Goal: Task Accomplishment & Management: Use online tool/utility

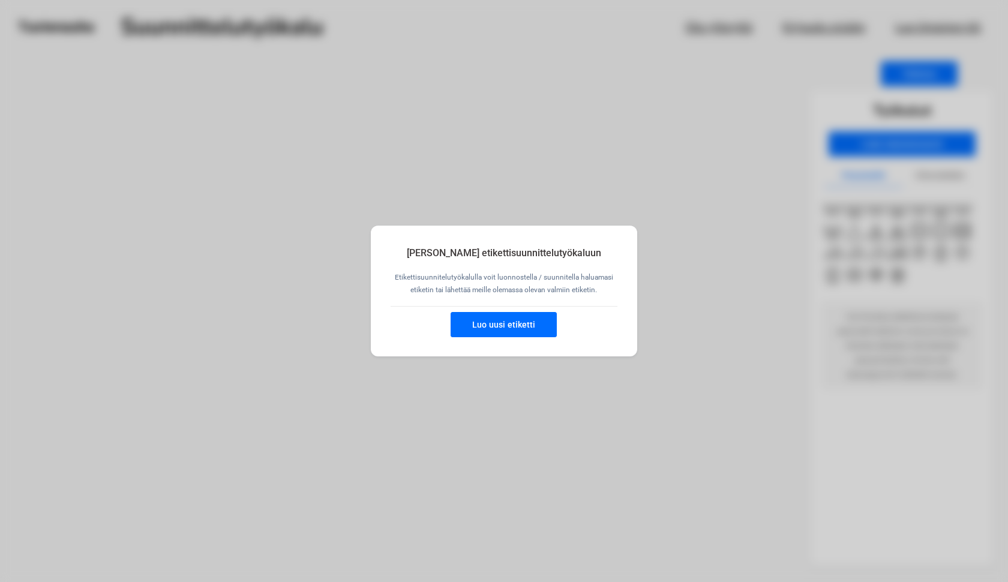
click at [483, 330] on button "Luo uusi etiketti" at bounding box center [504, 324] width 106 height 25
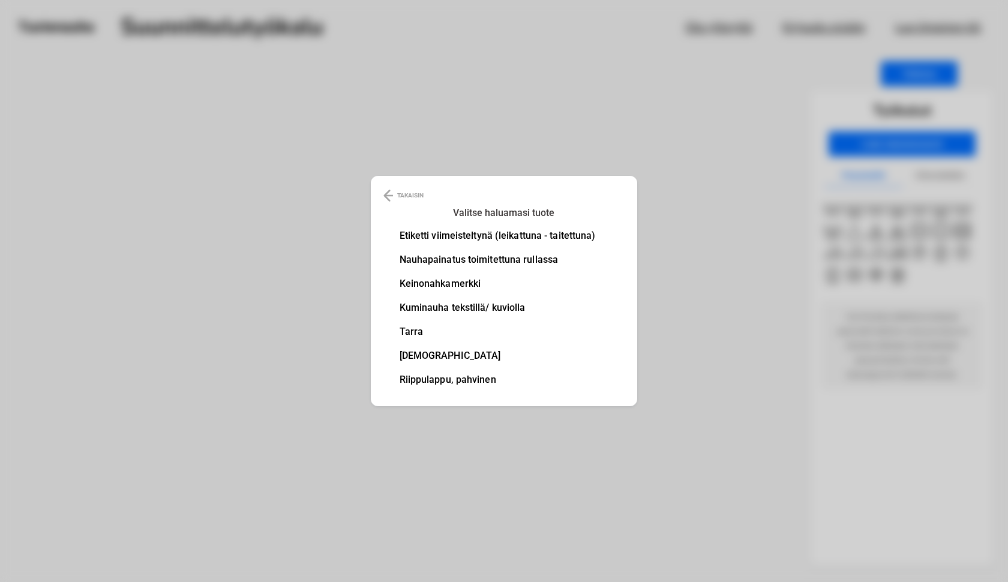
click at [417, 235] on li "Etiketti viimeisteltynä (leikattuna - taitettuna)" at bounding box center [498, 236] width 196 height 10
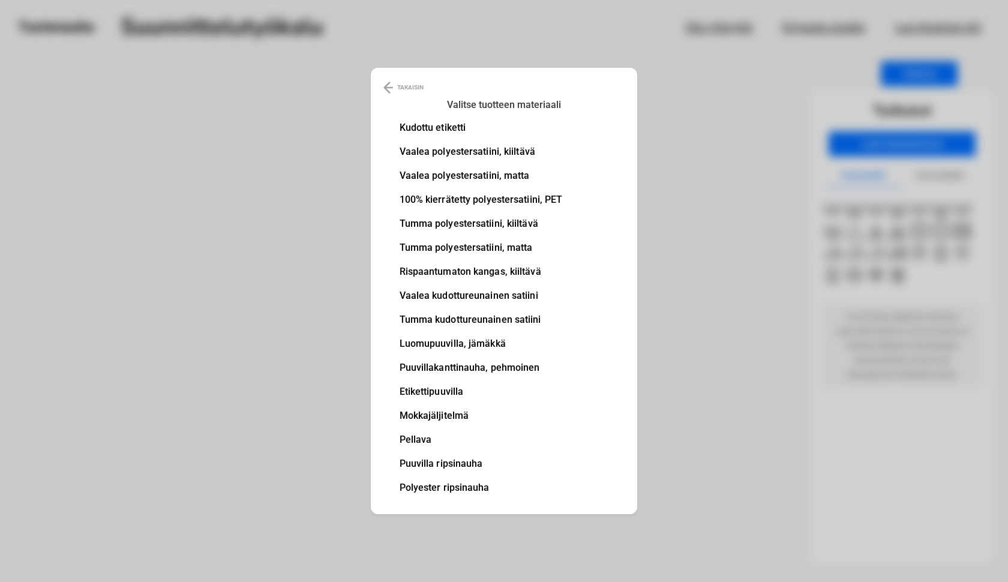
click at [409, 439] on li "Pellava" at bounding box center [481, 440] width 163 height 10
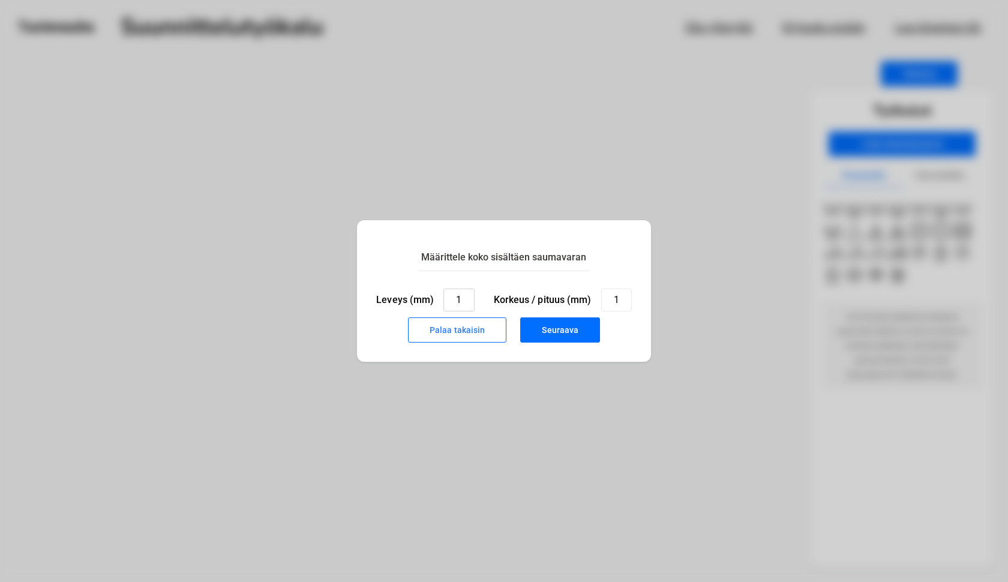
click at [463, 300] on input "1" at bounding box center [459, 300] width 31 height 23
type input "30"
click at [618, 300] on input "1" at bounding box center [616, 300] width 31 height 23
type input "15"
click at [564, 330] on button "Seuraava" at bounding box center [560, 330] width 80 height 25
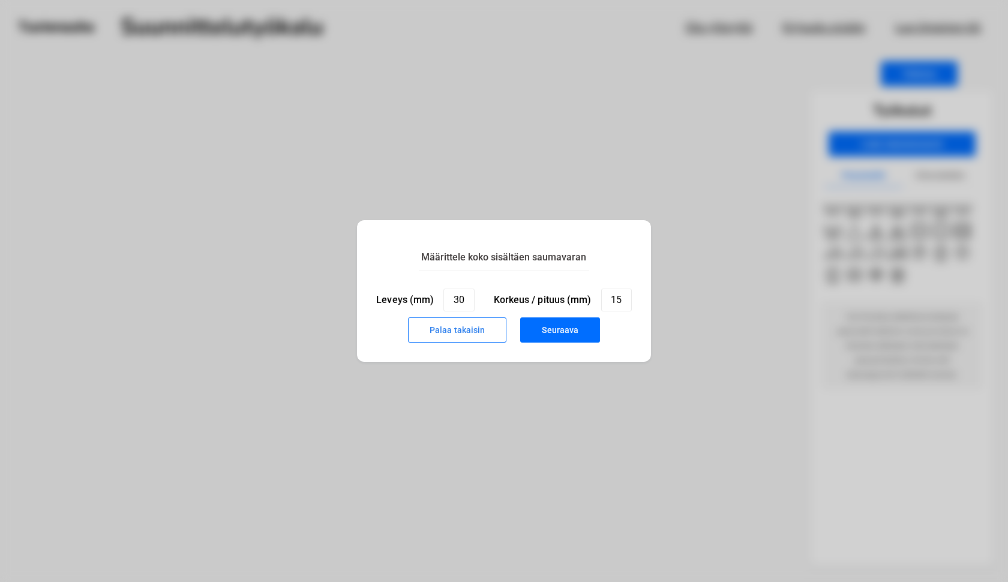
type input "1"
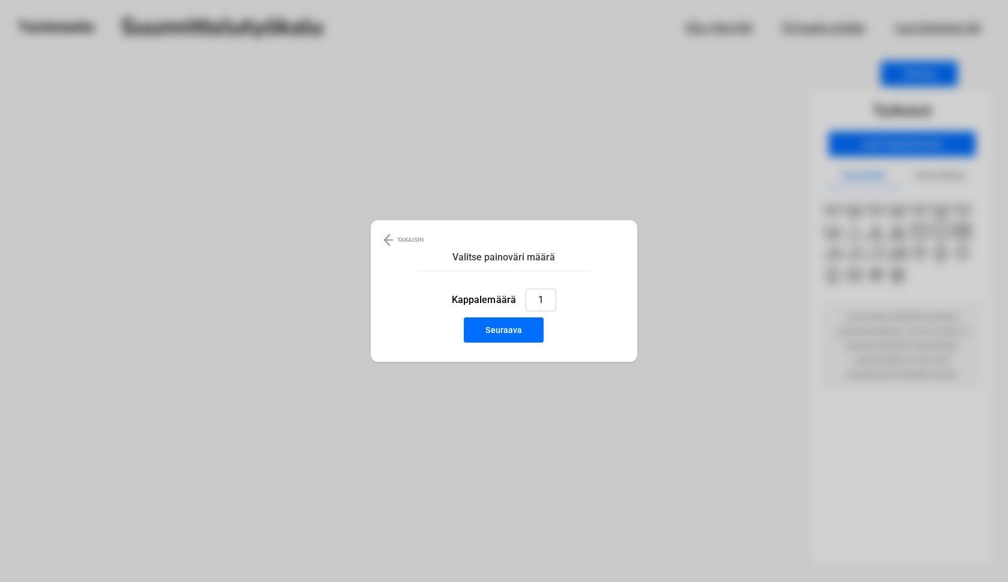
click at [544, 300] on input "1" at bounding box center [541, 300] width 31 height 23
type input "2"
click at [510, 339] on button "Seuraava" at bounding box center [504, 330] width 80 height 25
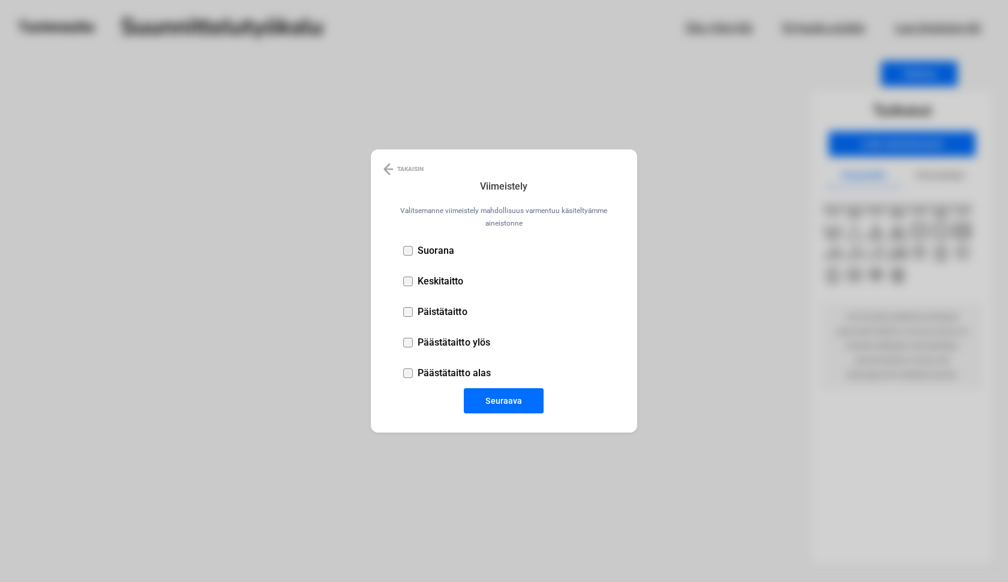
click at [407, 252] on div at bounding box center [408, 251] width 10 height 10
click at [510, 400] on button "Seuraava" at bounding box center [504, 400] width 80 height 25
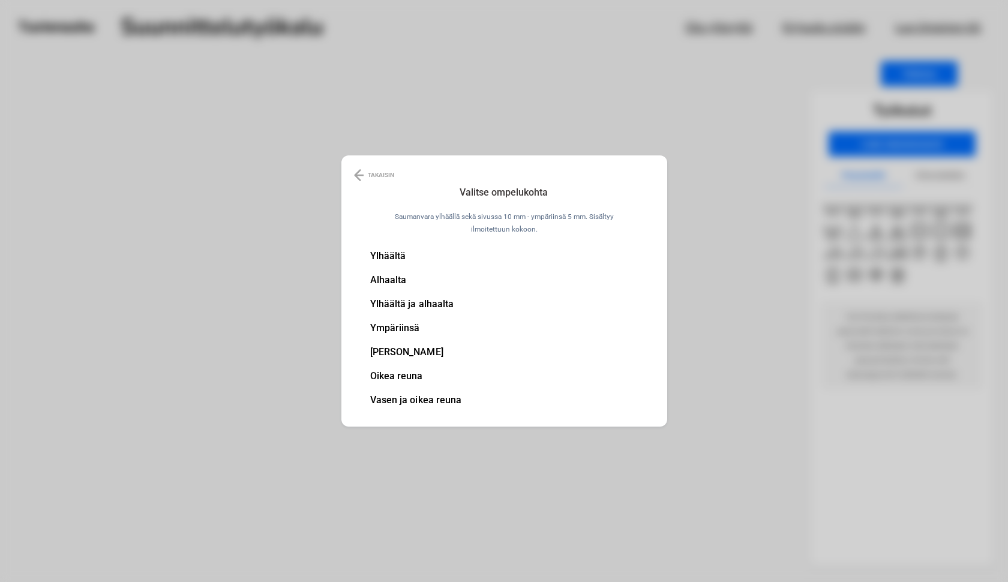
click at [381, 352] on li "[PERSON_NAME]" at bounding box center [416, 353] width 92 height 10
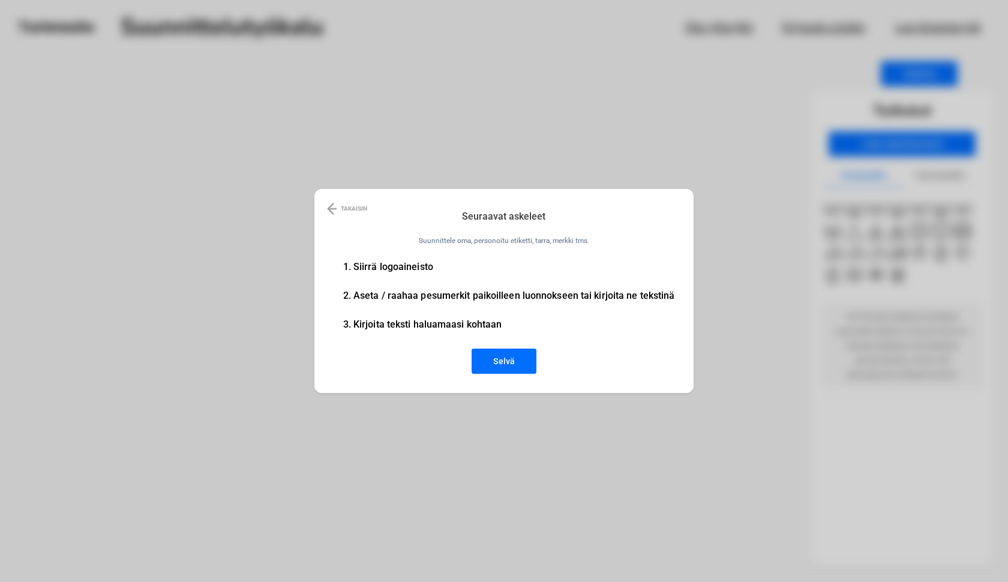
click at [499, 366] on button "Selvä" at bounding box center [504, 361] width 65 height 25
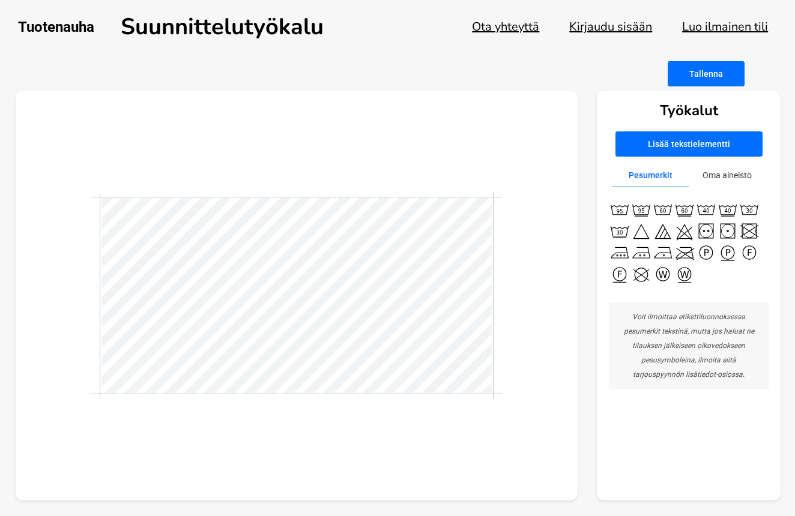
click at [711, 142] on button "Lisää tekstielementti" at bounding box center [688, 143] width 147 height 25
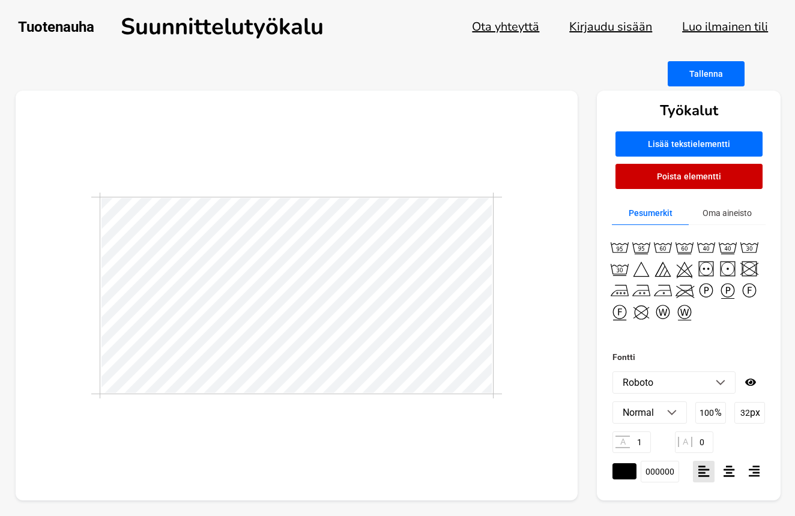
click at [731, 208] on button "Oma aineisto" at bounding box center [727, 213] width 77 height 23
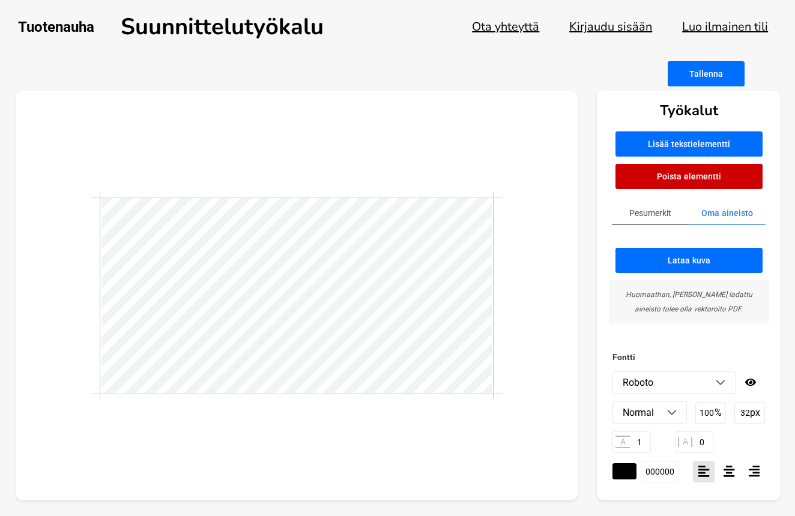
click at [684, 264] on button "Lataa kuva" at bounding box center [688, 260] width 147 height 25
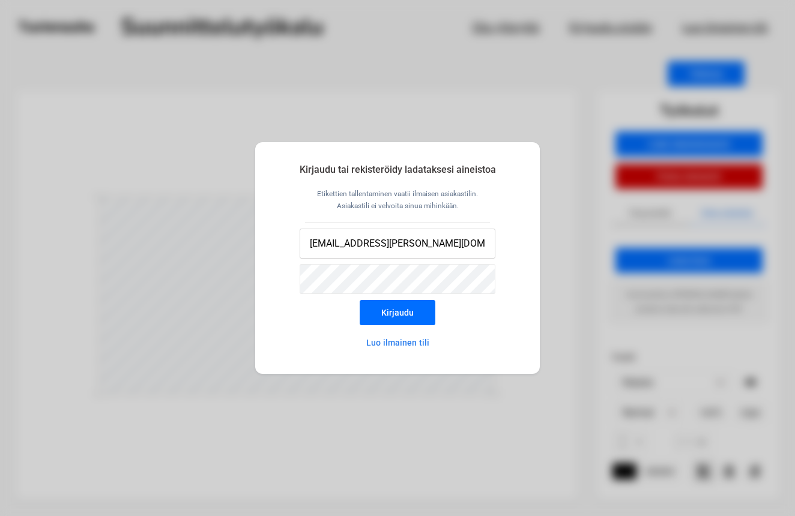
type input "[EMAIL_ADDRESS][PERSON_NAME][DOMAIN_NAME]"
click at [403, 315] on button "Kirjaudu" at bounding box center [398, 312] width 76 height 25
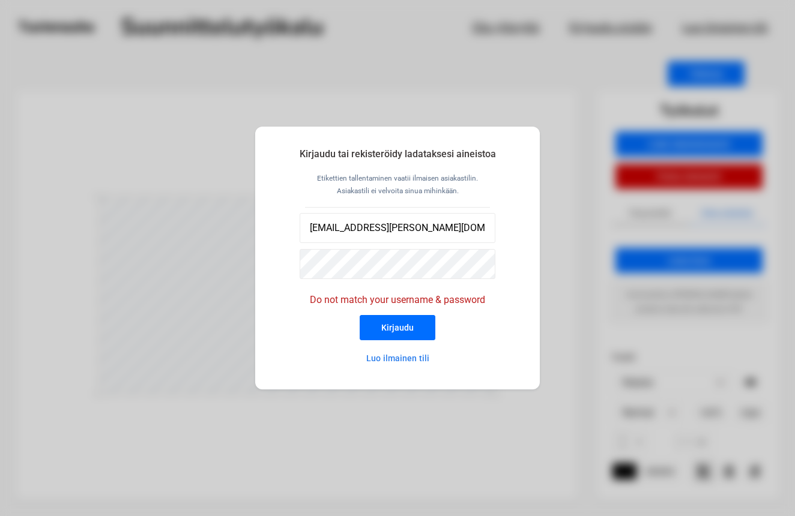
click at [394, 361] on button "Luo ilmainen tili" at bounding box center [397, 358] width 105 height 24
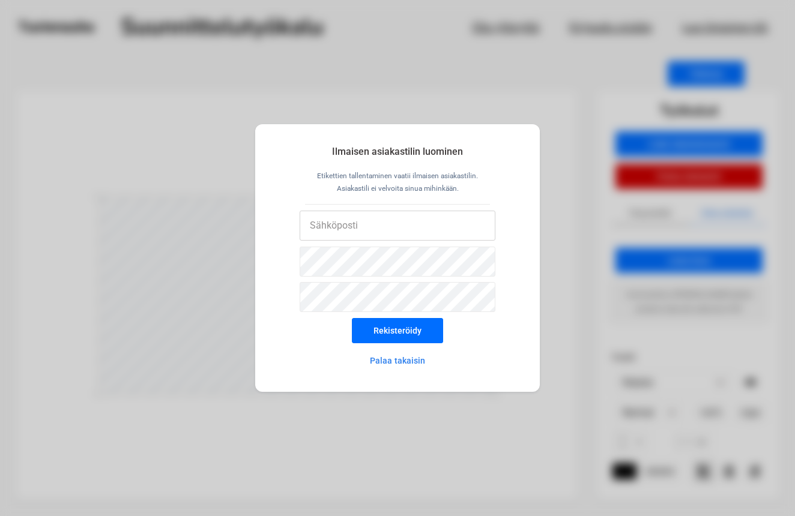
click at [369, 225] on input "email" at bounding box center [398, 226] width 196 height 30
type input "[EMAIL_ADDRESS][PERSON_NAME][DOMAIN_NAME]"
click at [415, 331] on button "Rekisteröidy" at bounding box center [397, 330] width 91 height 25
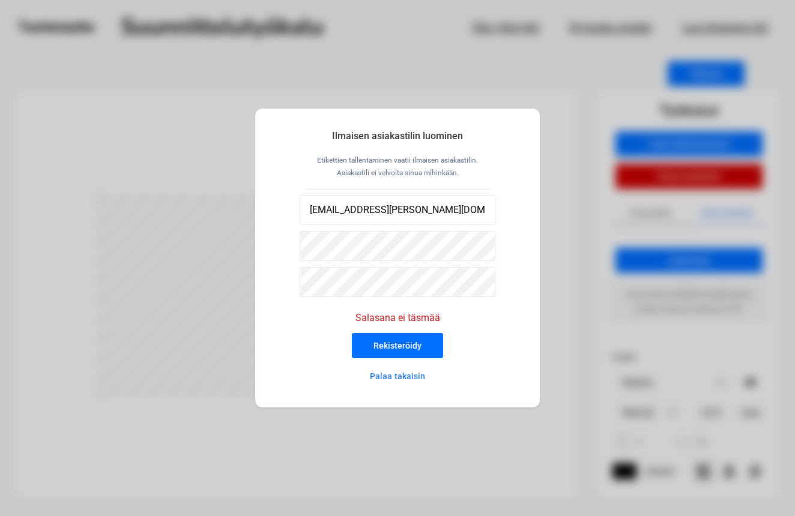
click at [404, 343] on button "Rekisteröidy" at bounding box center [397, 345] width 91 height 25
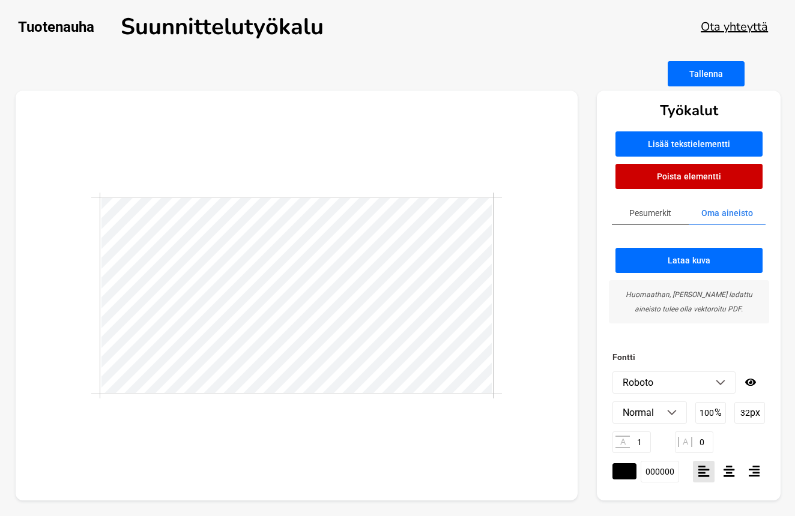
type textarea "T"
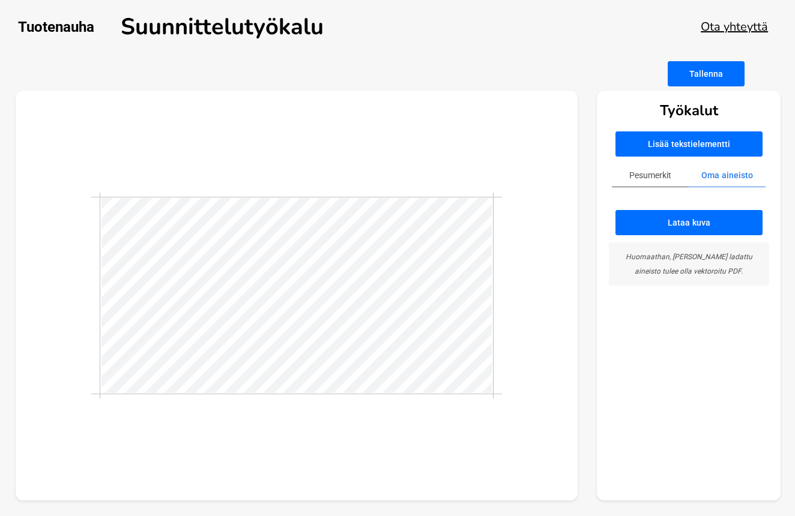
click at [672, 229] on button "Lataa kuva" at bounding box center [688, 222] width 147 height 25
click at [696, 228] on button "Lataa kuva" at bounding box center [688, 222] width 147 height 25
click at [712, 224] on button "Lataa kuva" at bounding box center [688, 222] width 147 height 25
click at [686, 225] on button "Lataa kuva" at bounding box center [688, 222] width 147 height 25
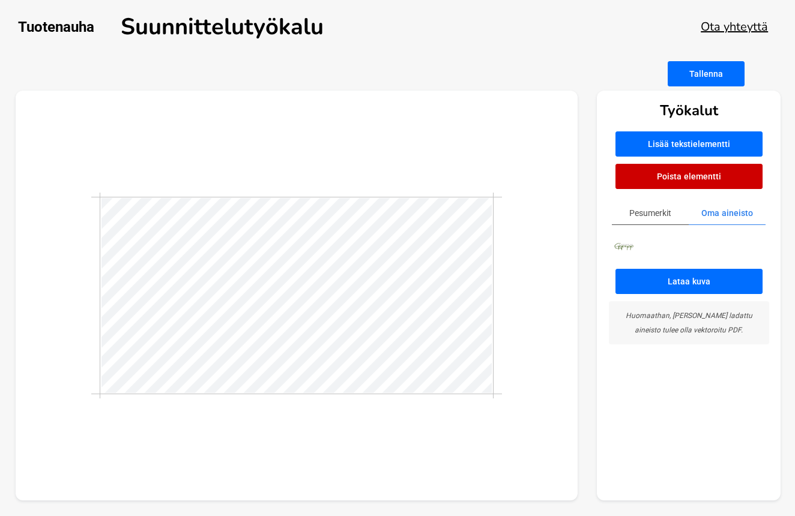
drag, startPoint x: 622, startPoint y: 211, endPoint x: 504, endPoint y: 303, distance: 149.4
click at [504, 303] on div at bounding box center [297, 296] width 562 height 411
click at [534, 453] on div at bounding box center [297, 296] width 562 height 411
click at [681, 175] on button "Poista elementti" at bounding box center [688, 176] width 147 height 25
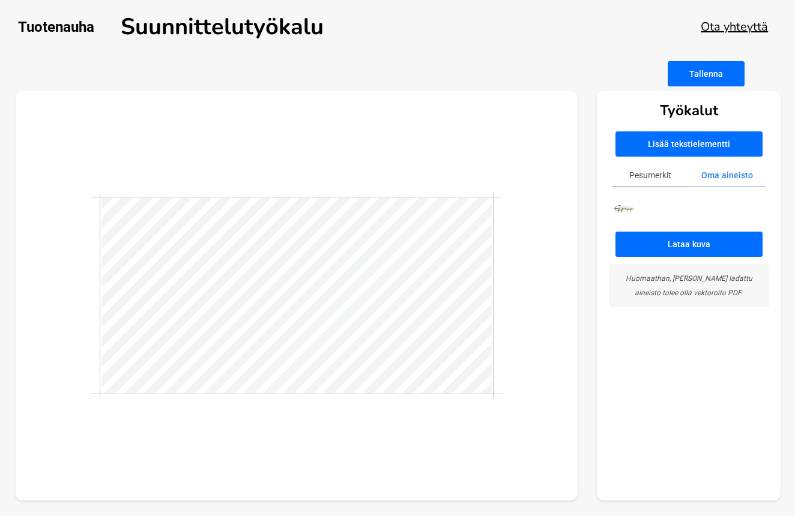
click at [623, 211] on img at bounding box center [624, 209] width 30 height 21
